Goal: Task Accomplishment & Management: Use online tool/utility

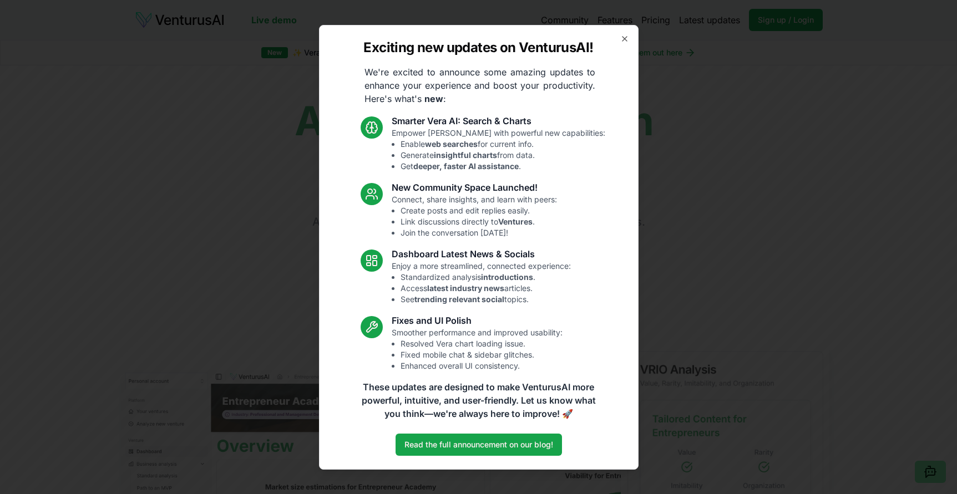
click at [623, 45] on div "Exciting new updates on VenturusAI! We're excited to announce some amazing upda…" at bounding box center [479, 247] width 320 height 445
click at [625, 42] on icon "button" at bounding box center [624, 38] width 9 height 9
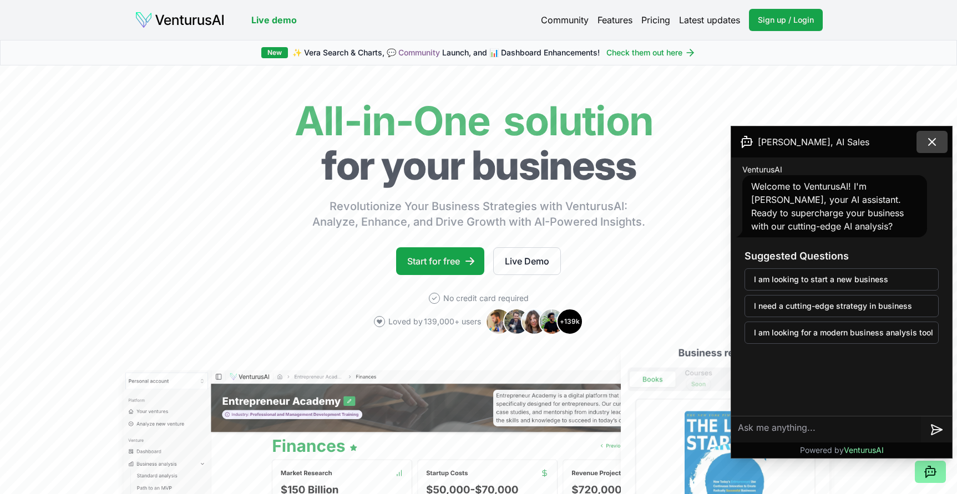
click at [927, 142] on icon at bounding box center [932, 141] width 13 height 13
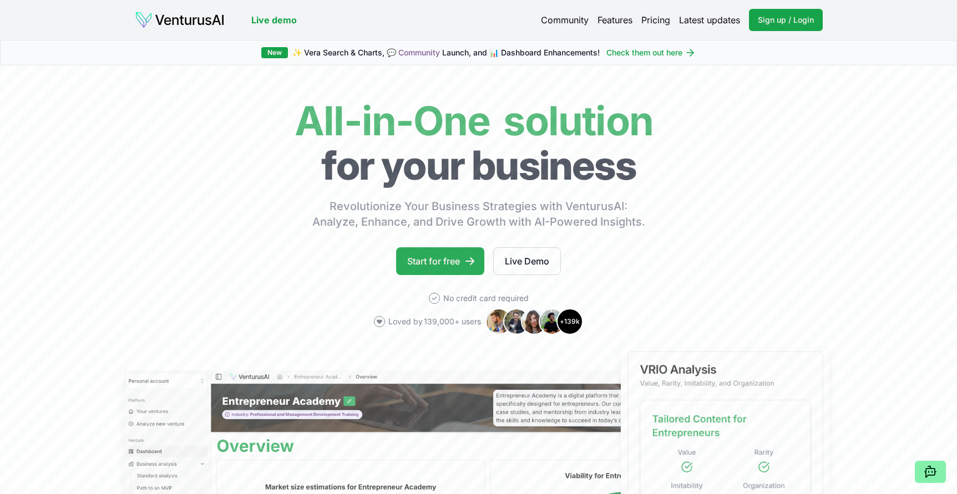
click at [428, 274] on link "Start for free" at bounding box center [440, 261] width 88 height 28
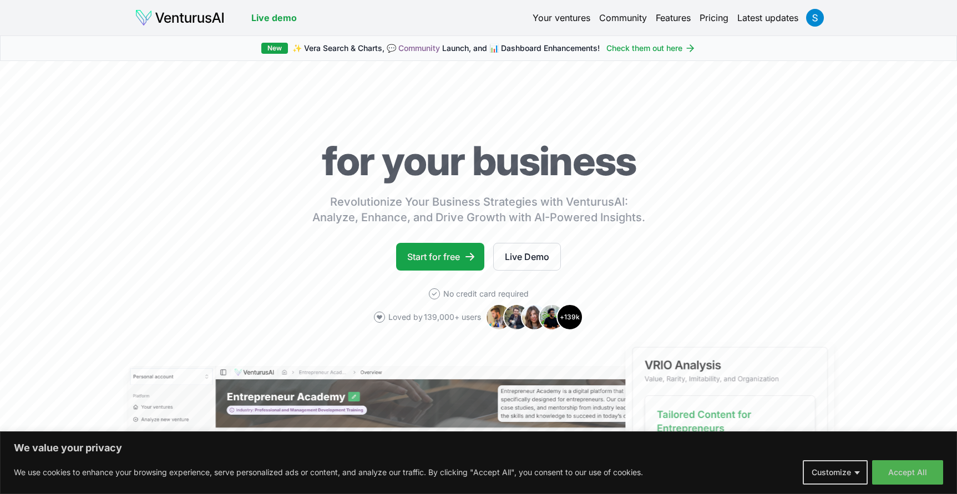
click at [449, 266] on link "Start for free" at bounding box center [440, 257] width 88 height 28
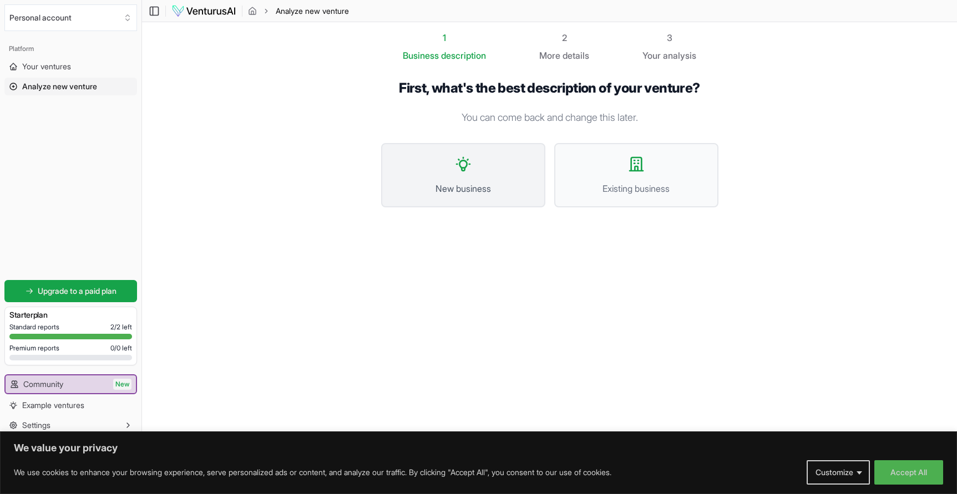
click at [503, 197] on button "New business" at bounding box center [463, 175] width 164 height 64
click at [597, 176] on button "Existing business" at bounding box center [636, 175] width 164 height 64
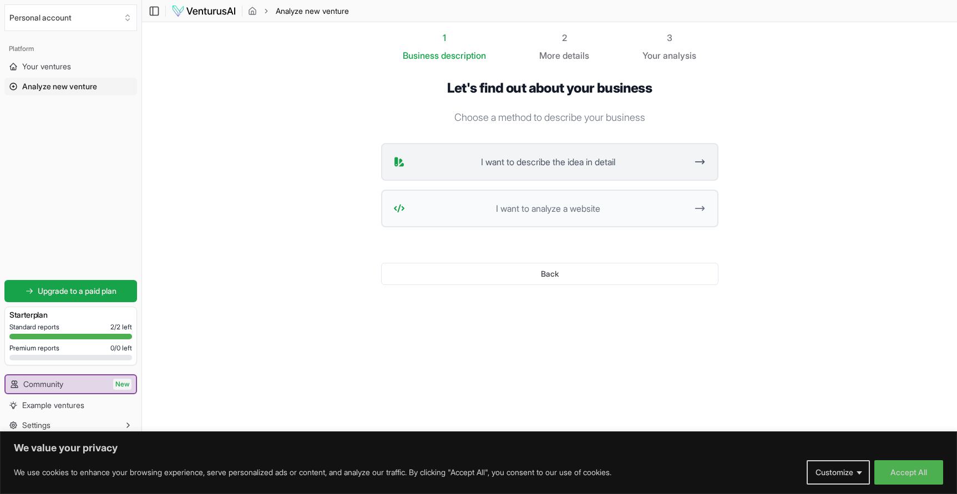
click at [588, 175] on button "I want to describe the idea in detail" at bounding box center [549, 162] width 337 height 38
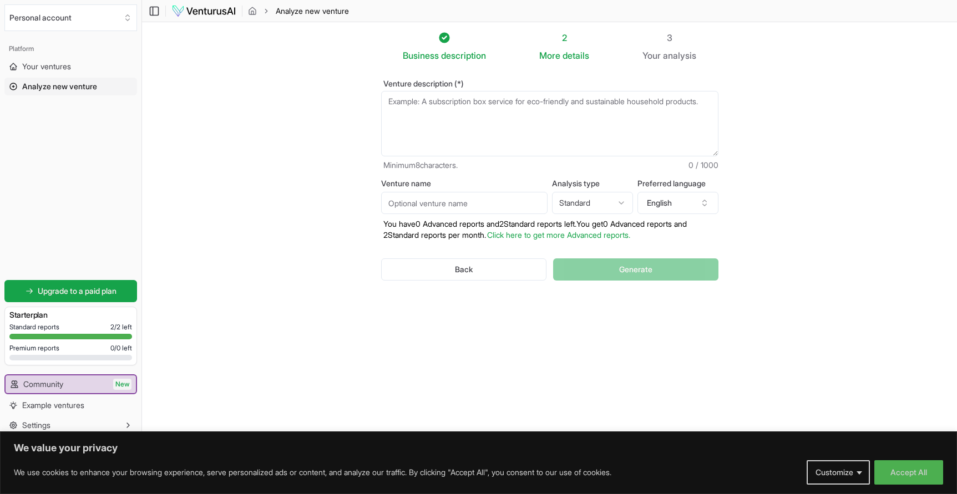
click at [524, 135] on textarea "Venture description (*)" at bounding box center [549, 123] width 337 height 65
paste textarea "🌟 Lore-Ips Dolor Sitametcon Adi – Elitsed Doei 👑 6. Tem Incid Utlabo (Etdol Mag…"
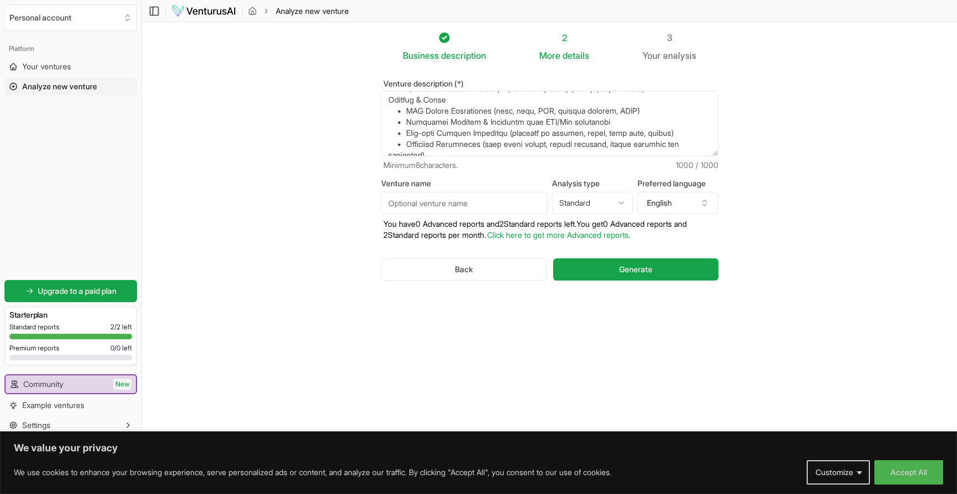
scroll to position [166, 0]
type textarea "🌟 Lore-Ips Dolor Sitametcon Adi – Elitsed Doei 👑 6. Tem Incid Utlabo (Etdol Mag…"
click at [494, 204] on input "Venture name" at bounding box center [464, 203] width 166 height 22
click at [621, 194] on html "We value your privacy We use cookies to enhance your browsing experience, serve…" at bounding box center [478, 247] width 957 height 494
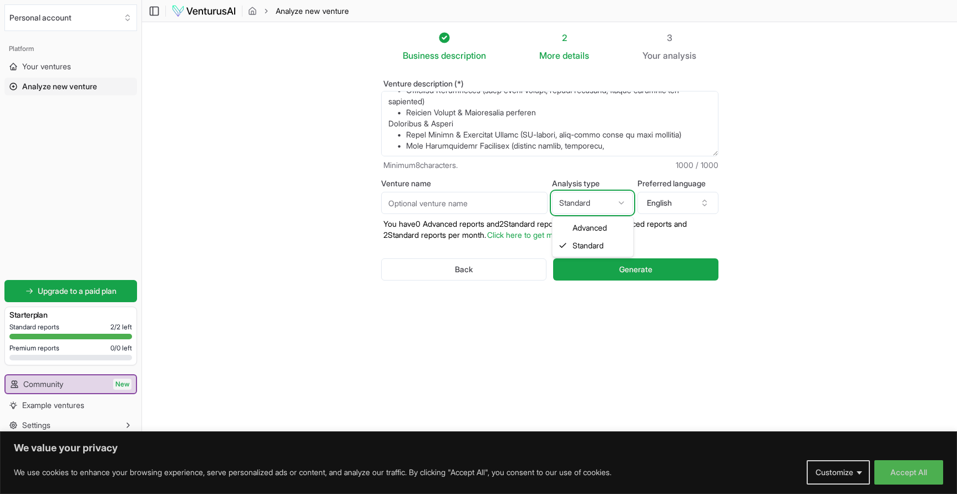
click at [590, 168] on html "We value your privacy We use cookies to enhance your browsing experience, serve…" at bounding box center [478, 247] width 957 height 494
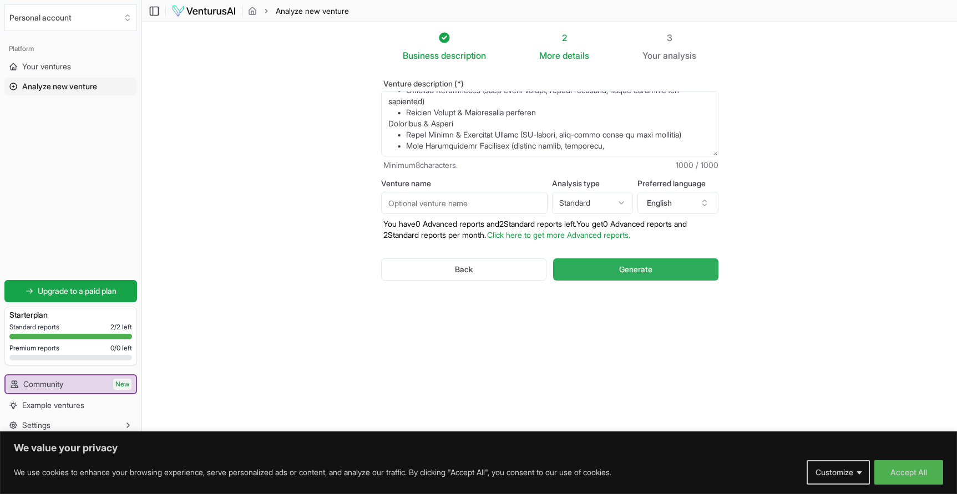
click at [604, 272] on button "Generate" at bounding box center [635, 270] width 165 height 22
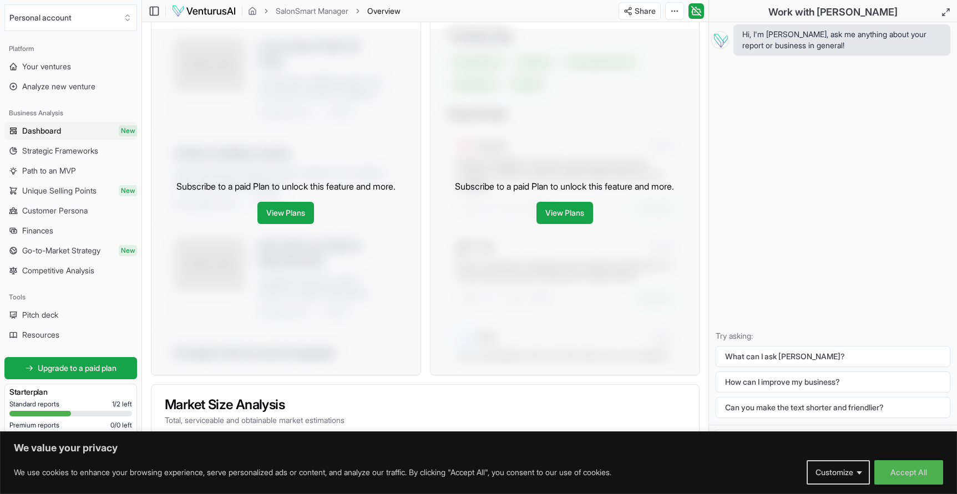
scroll to position [453, 0]
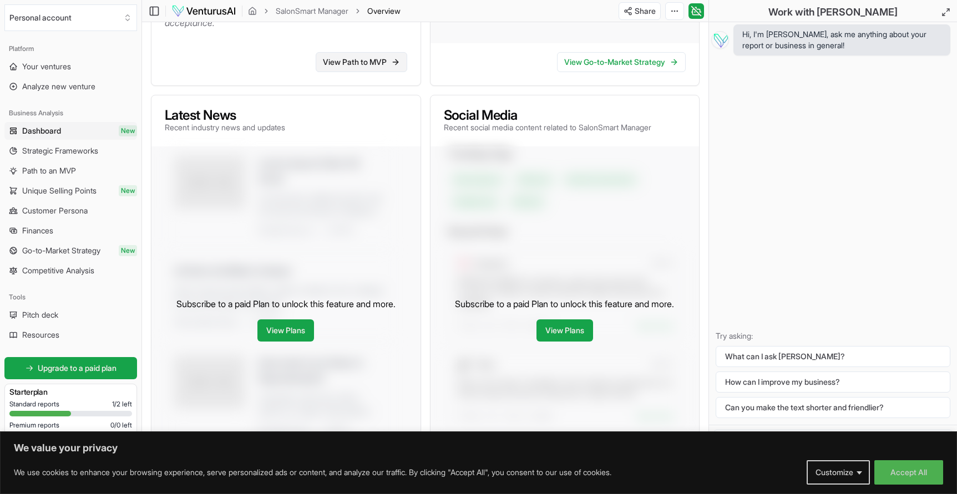
click at [368, 72] on link "View Path to MVP" at bounding box center [362, 62] width 92 height 20
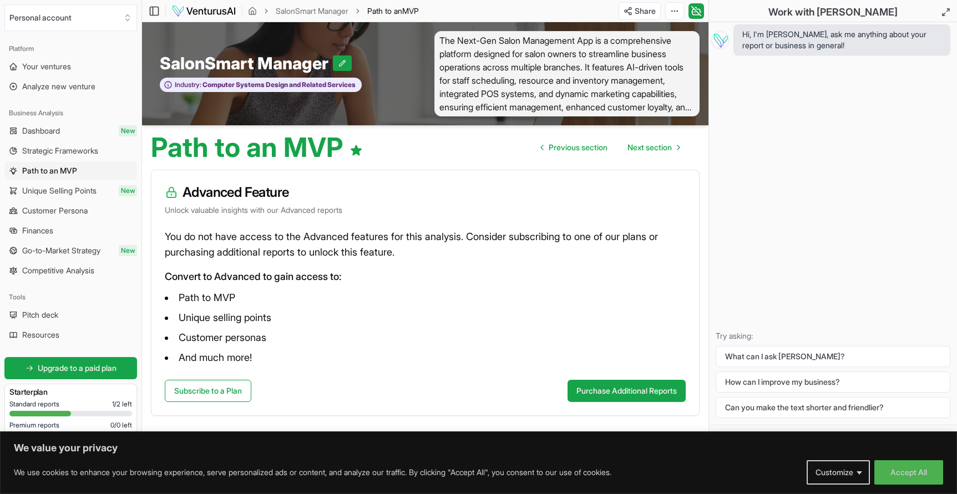
scroll to position [2, 0]
click at [63, 133] on link "Dashboard New" at bounding box center [70, 131] width 133 height 18
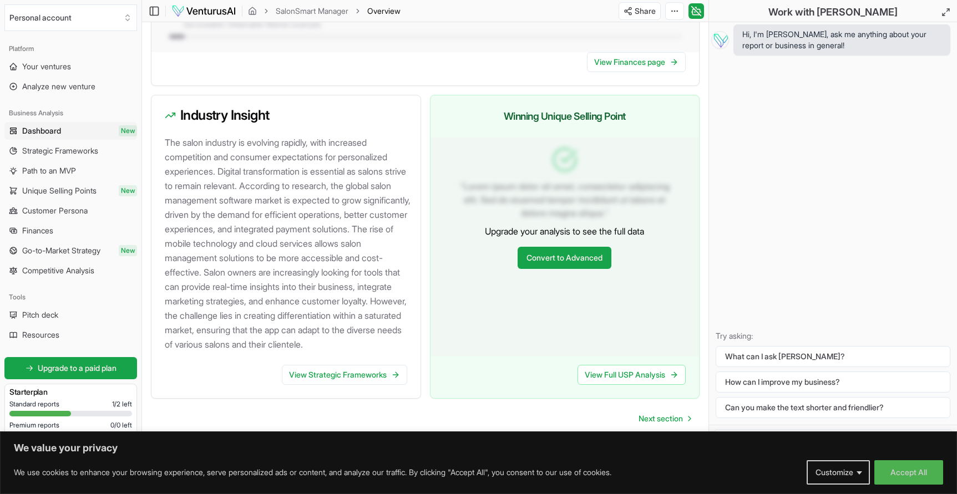
scroll to position [1171, 0]
click at [339, 380] on link "View Strategic Frameworks" at bounding box center [344, 375] width 125 height 20
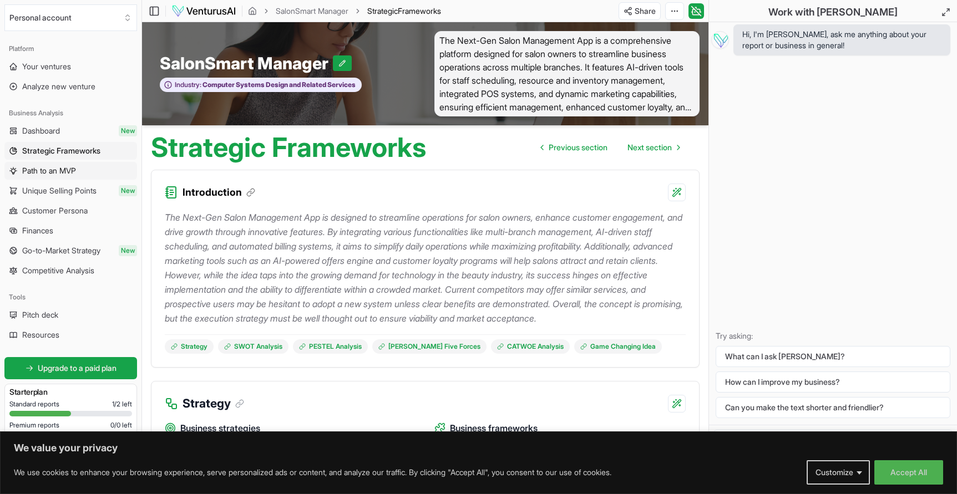
click at [59, 172] on span "Path to an MVP" at bounding box center [49, 170] width 54 height 11
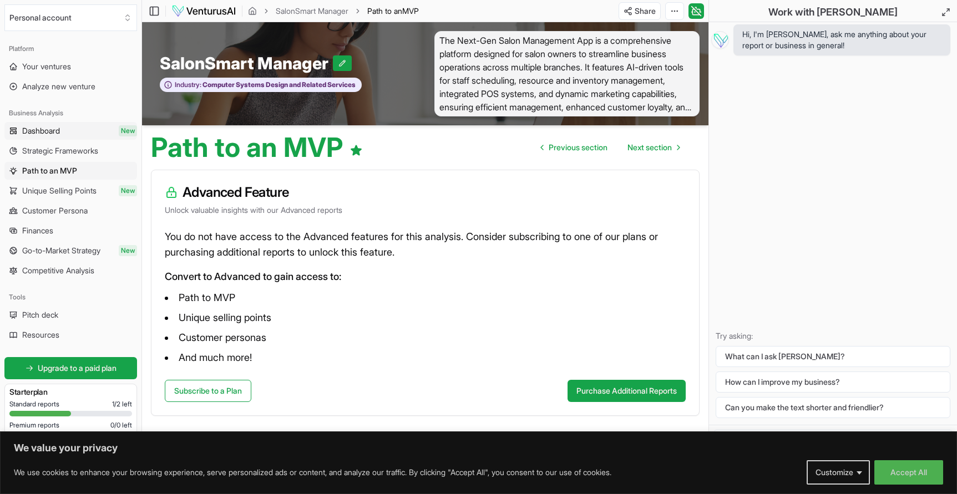
click at [67, 133] on link "Dashboard New" at bounding box center [70, 131] width 133 height 18
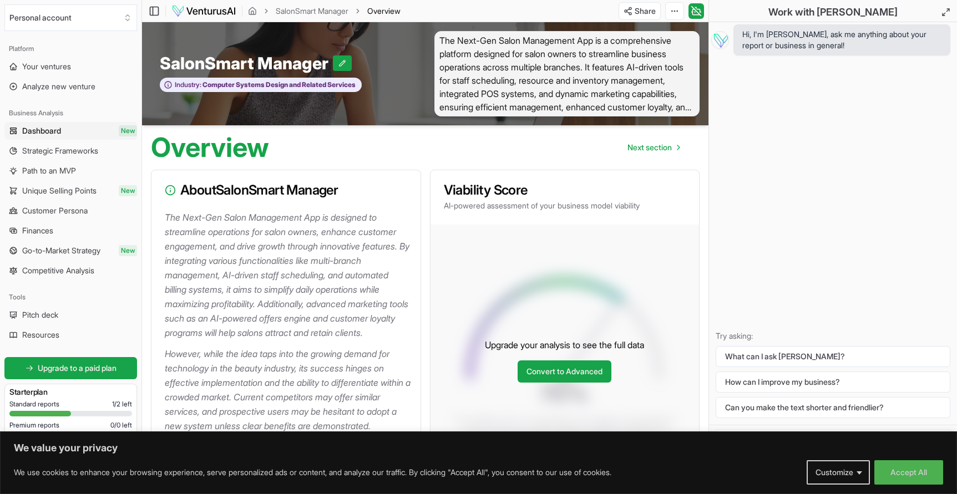
scroll to position [185, 0]
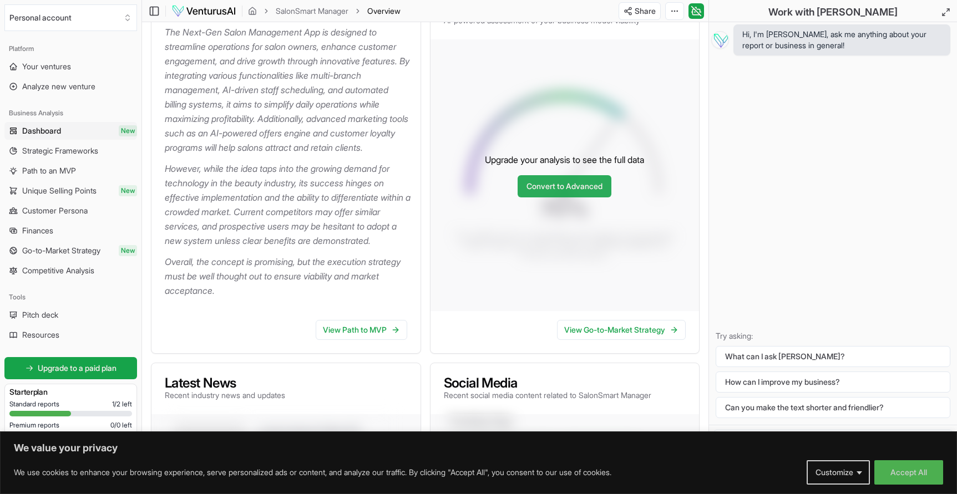
click at [559, 196] on link "Convert to Advanced" at bounding box center [565, 186] width 94 height 22
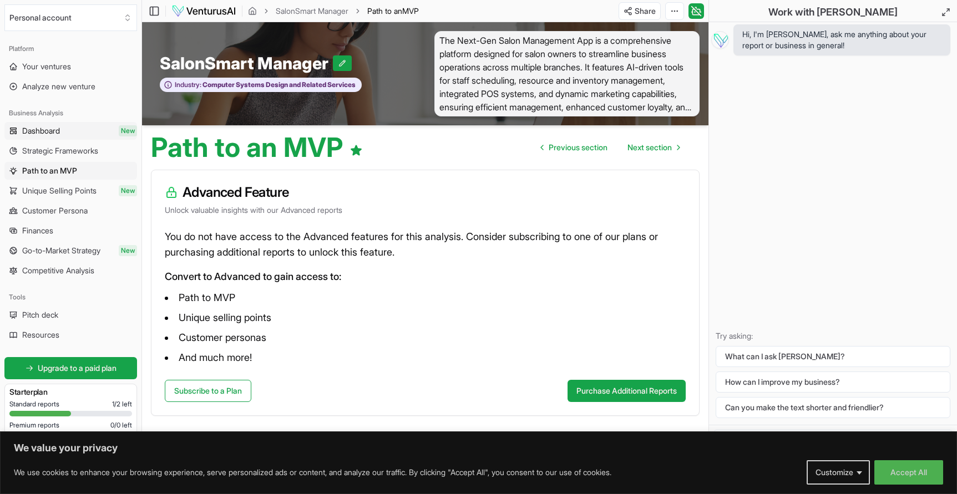
click at [60, 125] on span "Dashboard" at bounding box center [41, 130] width 38 height 11
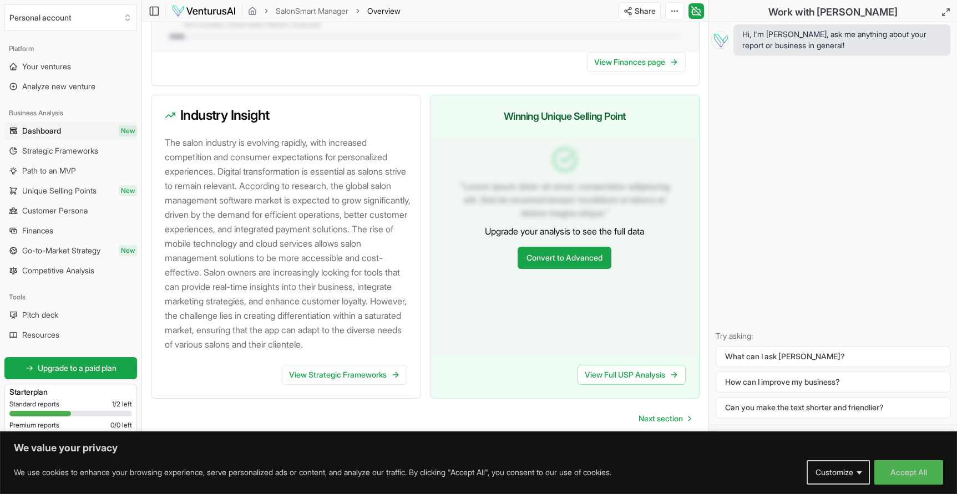
scroll to position [1171, 0]
click at [597, 376] on link "View Full USP Analysis" at bounding box center [632, 375] width 108 height 20
click at [85, 271] on span "Competitive Analysis" at bounding box center [58, 270] width 72 height 11
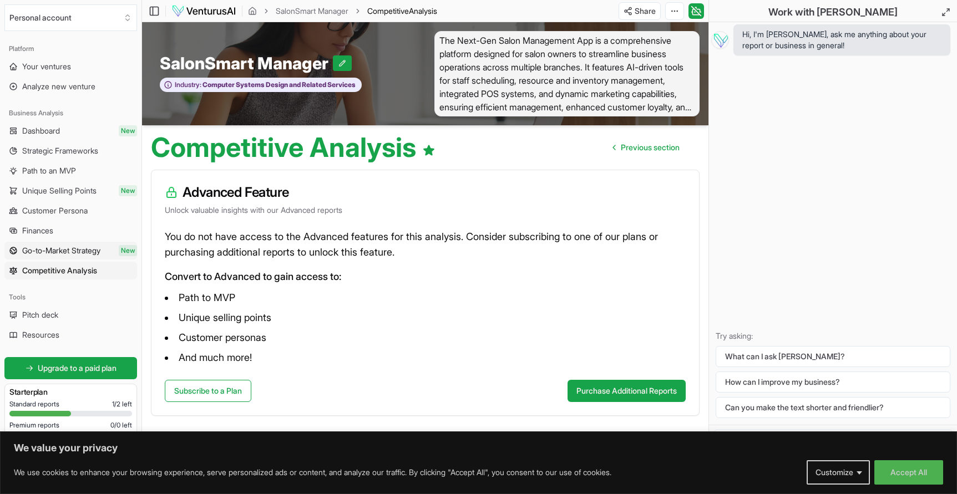
click at [82, 250] on span "Go-to-Market Strategy" at bounding box center [61, 250] width 78 height 11
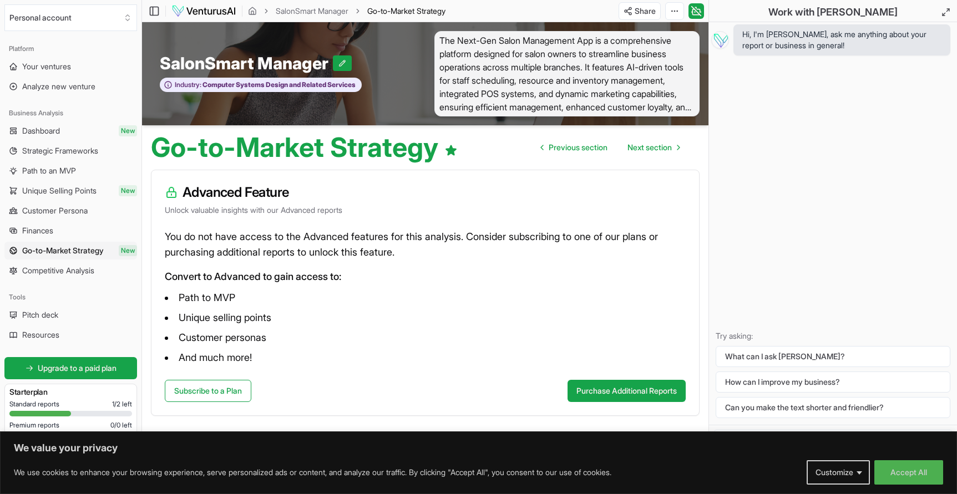
click at [52, 232] on span "Finances" at bounding box center [37, 230] width 31 height 11
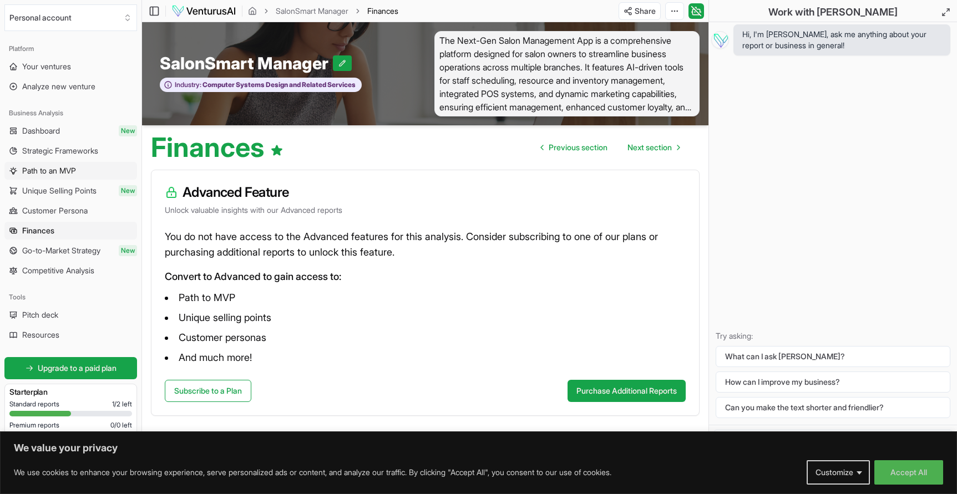
click at [69, 173] on span "Path to an MVP" at bounding box center [49, 170] width 54 height 11
click at [74, 149] on span "Strategic Frameworks" at bounding box center [60, 150] width 76 height 11
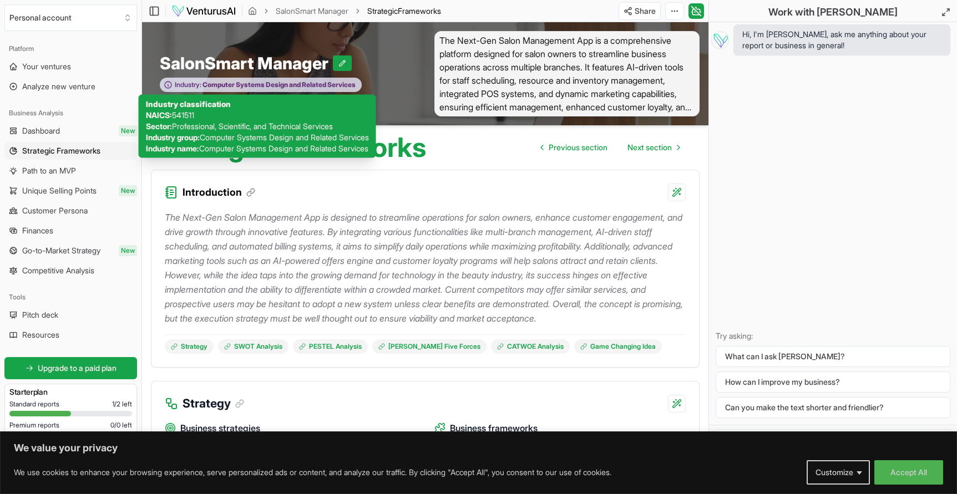
click at [252, 86] on span "Computer Systems Design and Related Services" at bounding box center [278, 84] width 154 height 9
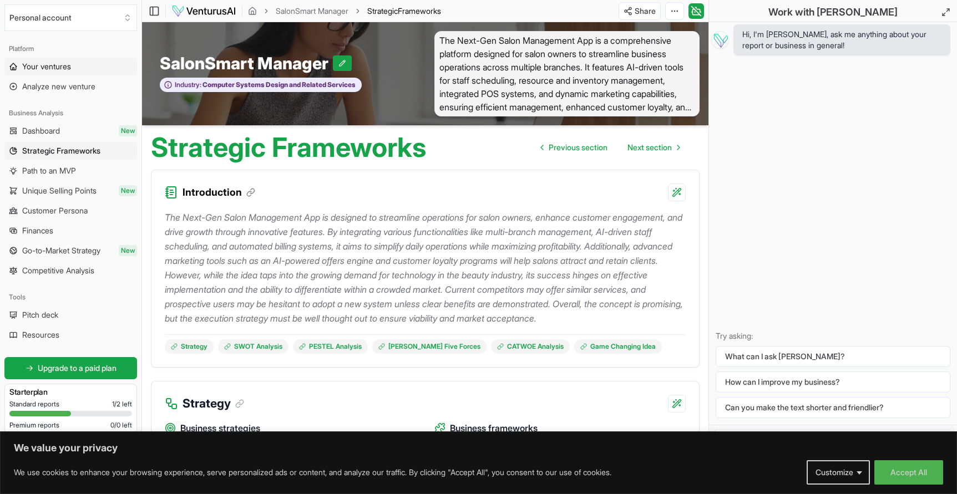
click at [70, 67] on span "Your ventures" at bounding box center [46, 66] width 49 height 11
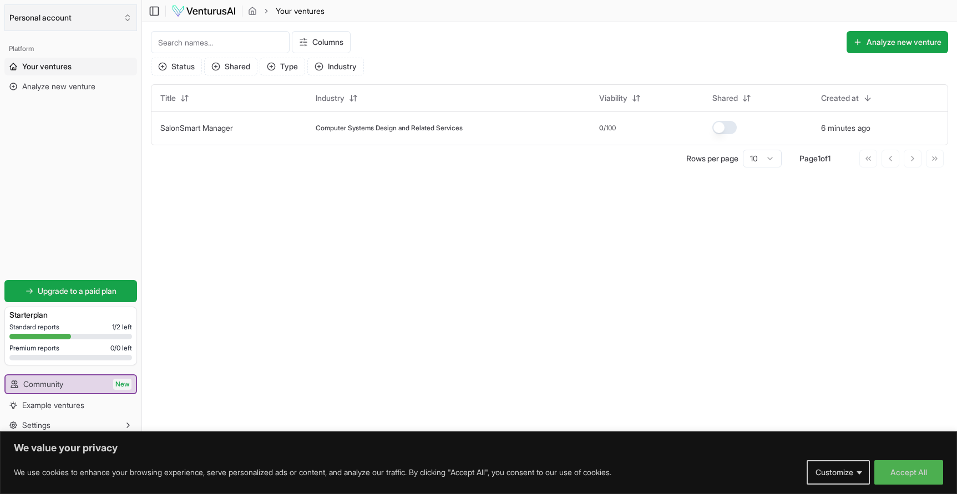
click at [58, 19] on button "Personal account" at bounding box center [70, 17] width 133 height 27
click at [55, 59] on div "Surendra kunwar" at bounding box center [71, 61] width 128 height 18
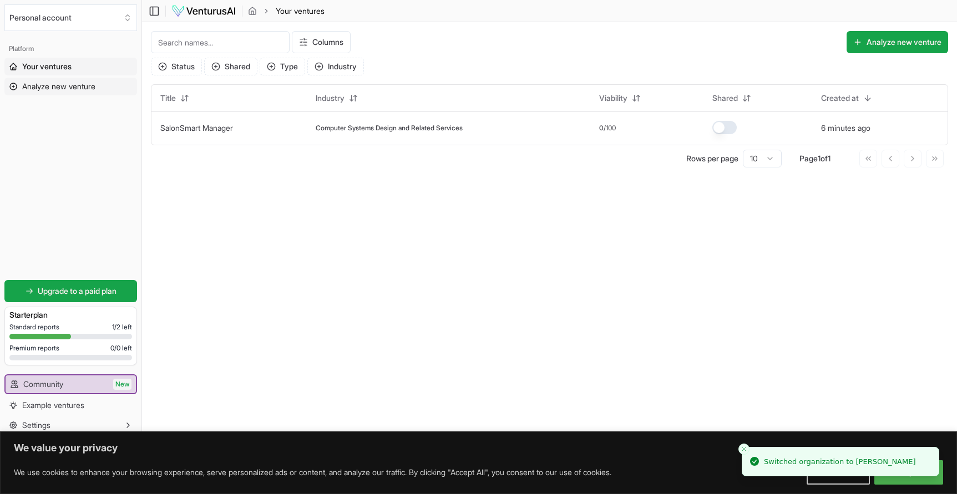
click at [58, 90] on span "Analyze new venture" at bounding box center [58, 86] width 73 height 11
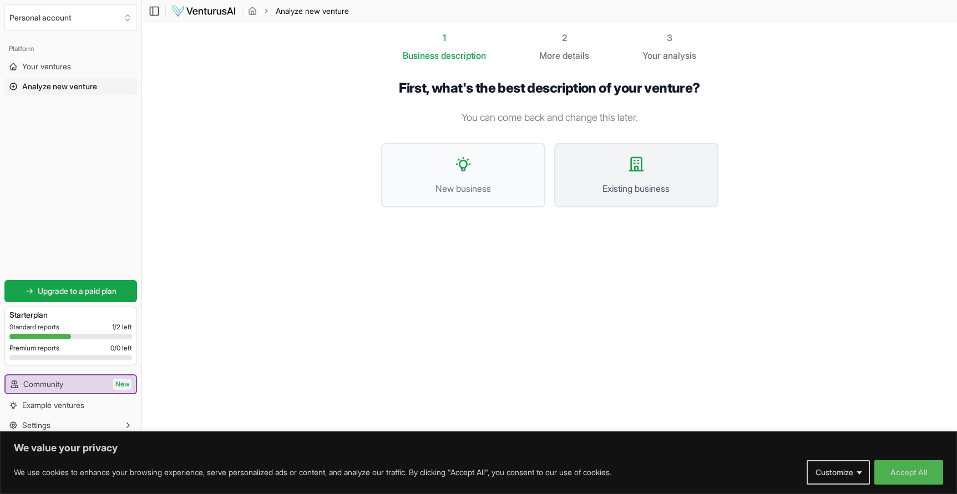
click at [606, 186] on span "Existing business" at bounding box center [637, 188] width 140 height 13
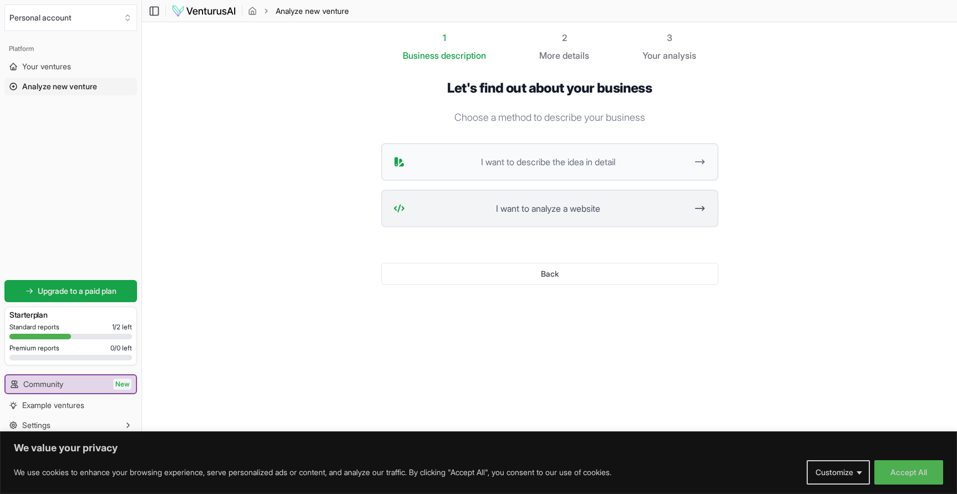
click at [674, 208] on span "I want to analyze a website" at bounding box center [549, 208] width 278 height 13
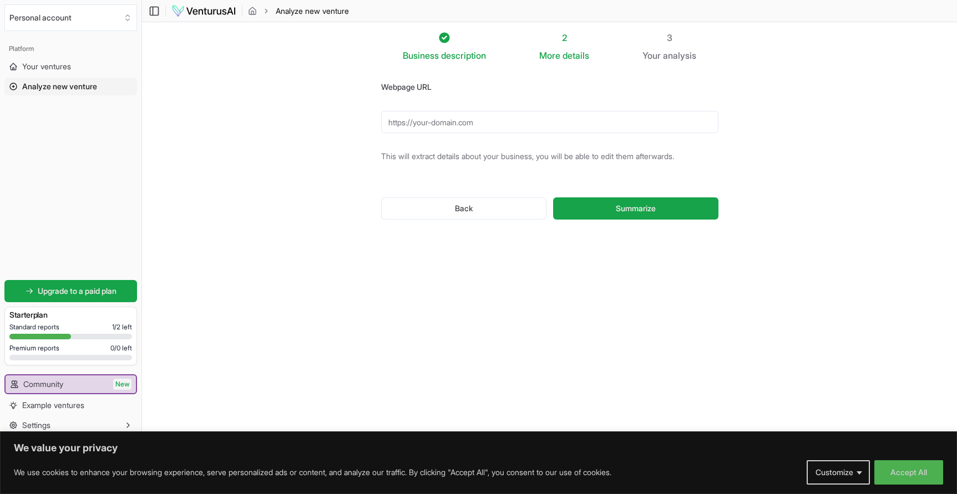
click at [608, 130] on input "Webpage URL" at bounding box center [549, 122] width 337 height 22
type input "https://preetibeauty.com"
click at [635, 209] on button "Summarize" at bounding box center [635, 209] width 165 height 22
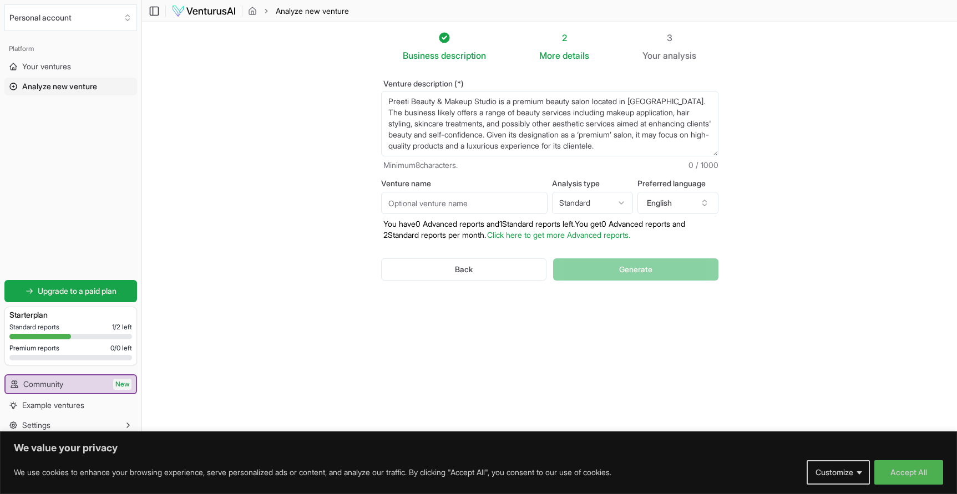
drag, startPoint x: 387, startPoint y: 100, endPoint x: 502, endPoint y: 101, distance: 114.9
click at [502, 101] on textarea "Preeti Beauty & Makeup Studio is a premium beauty salon located in Gandhinagar.…" at bounding box center [549, 123] width 337 height 65
click at [442, 208] on input "Venture name" at bounding box center [464, 203] width 166 height 22
paste input "Preeti Beauty & Makeup Studio"
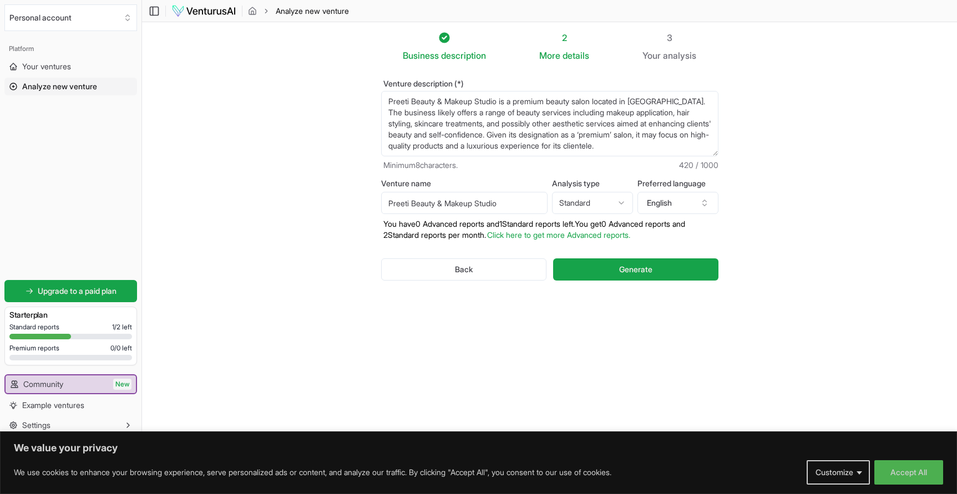
type input "Preeti Beauty & Makeup Studio"
click at [466, 315] on div "Venture description (*) Preeti Beauty & Makeup Studio is a premium beauty salon…" at bounding box center [549, 189] width 373 height 254
click at [620, 205] on html "We value your privacy We use cookies to enhance your browsing experience, serve…" at bounding box center [478, 247] width 957 height 494
click at [619, 269] on span "Generate" at bounding box center [635, 269] width 33 height 11
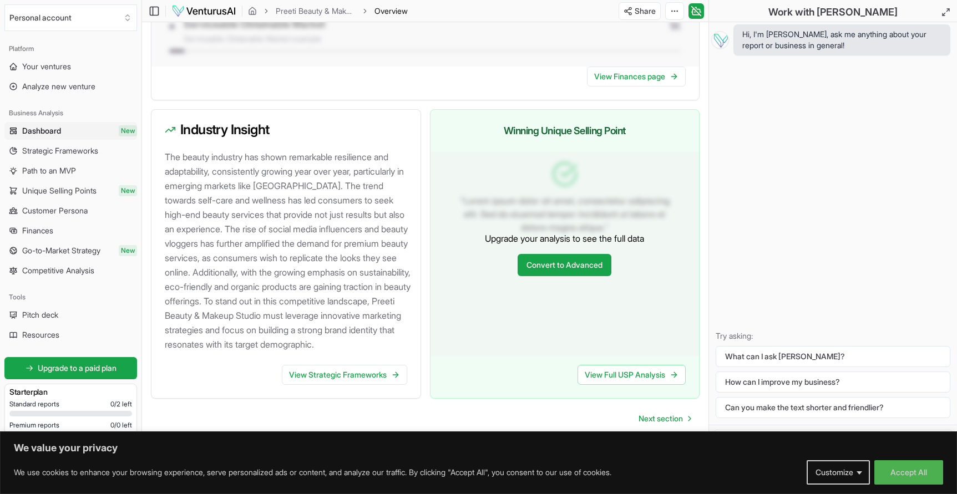
scroll to position [1083, 0]
click at [341, 381] on link "View Strategic Frameworks" at bounding box center [344, 375] width 125 height 20
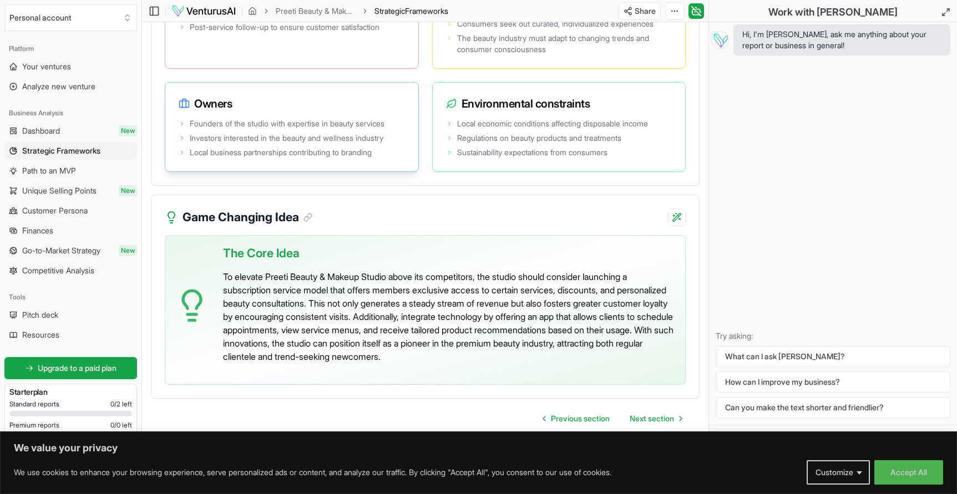
scroll to position [2328, 0]
